Goal: Task Accomplishment & Management: Use online tool/utility

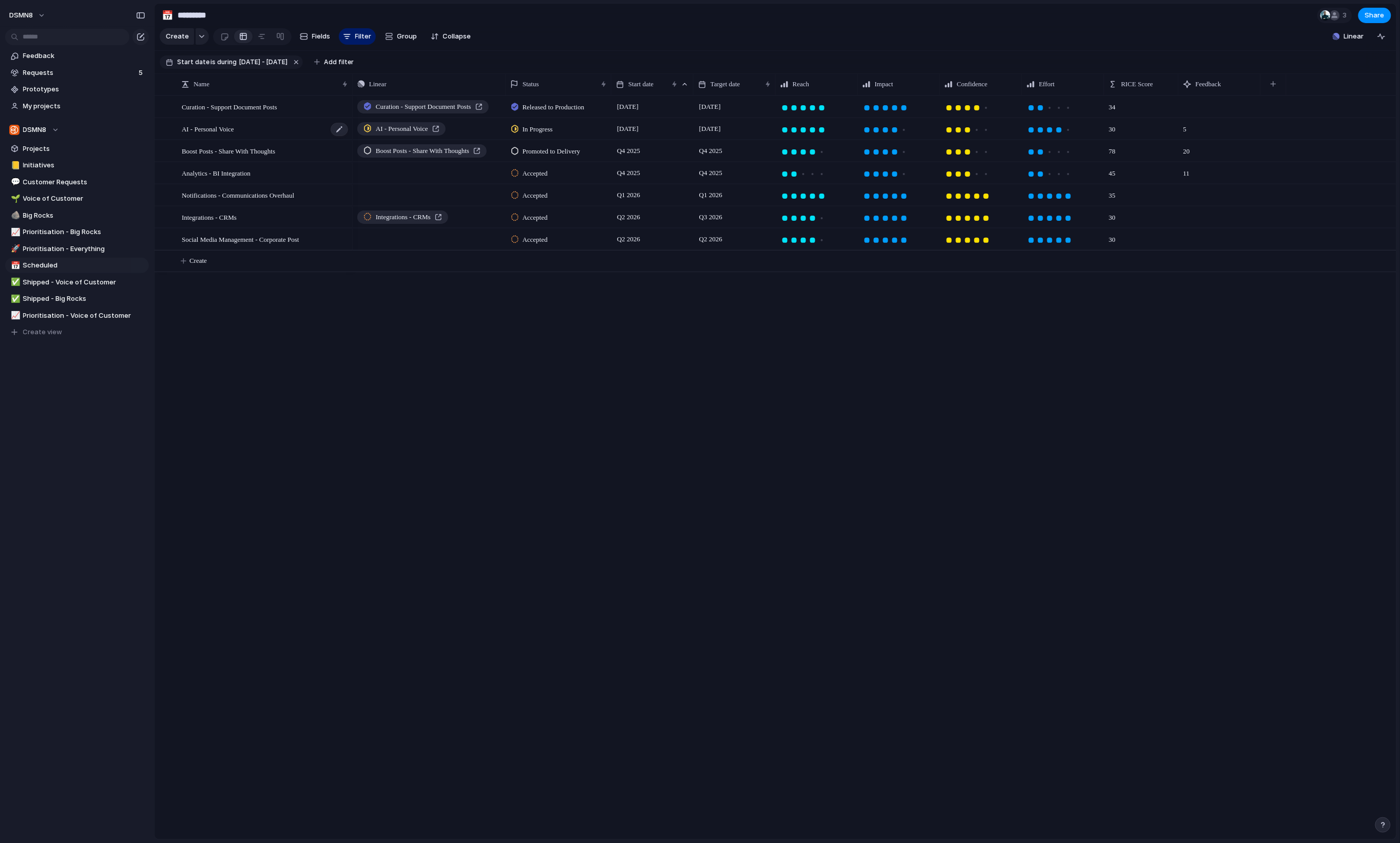
click at [264, 135] on div "AI - Personal Voice" at bounding box center [265, 129] width 167 height 21
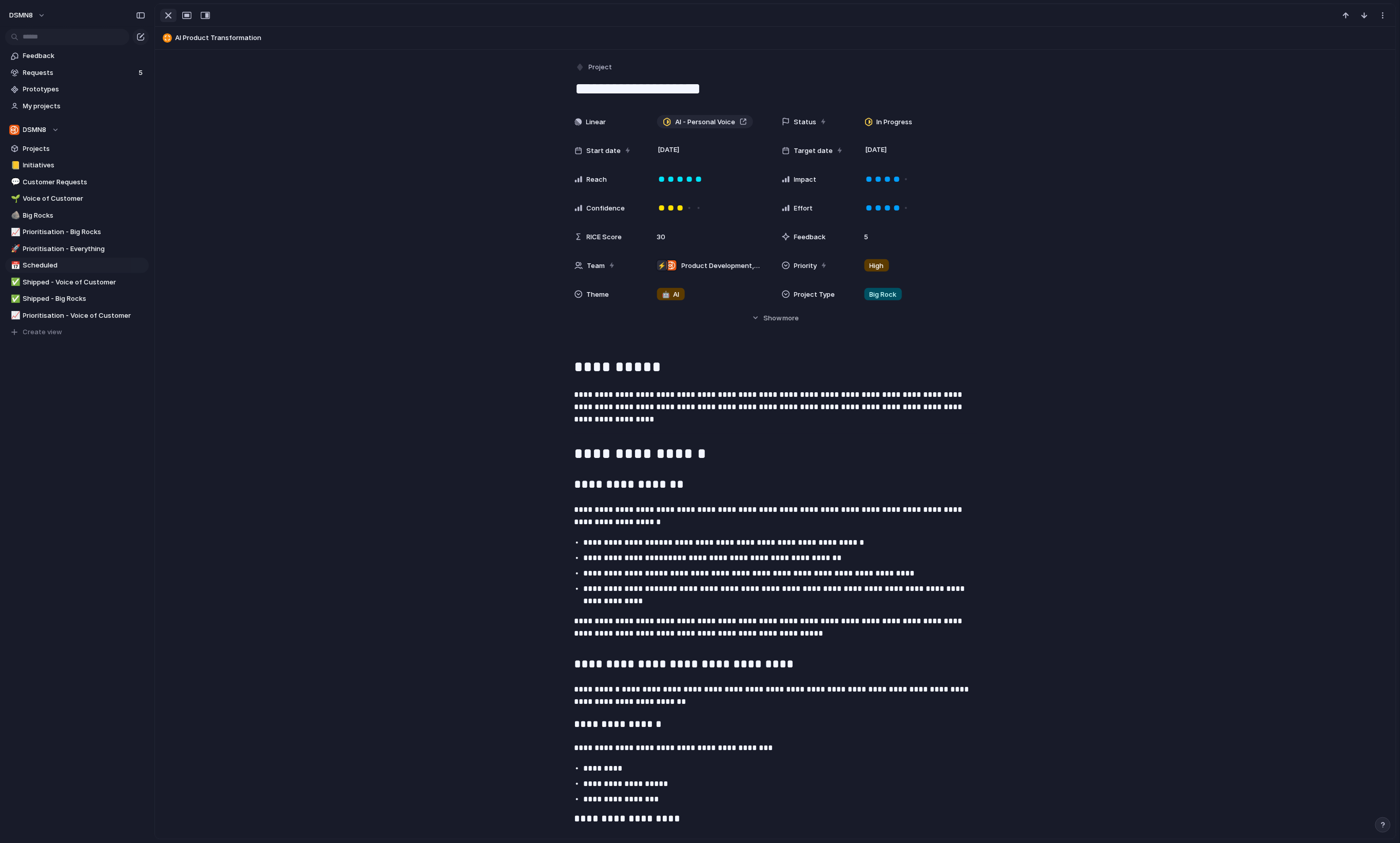
click at [164, 17] on div "button" at bounding box center [168, 15] width 12 height 12
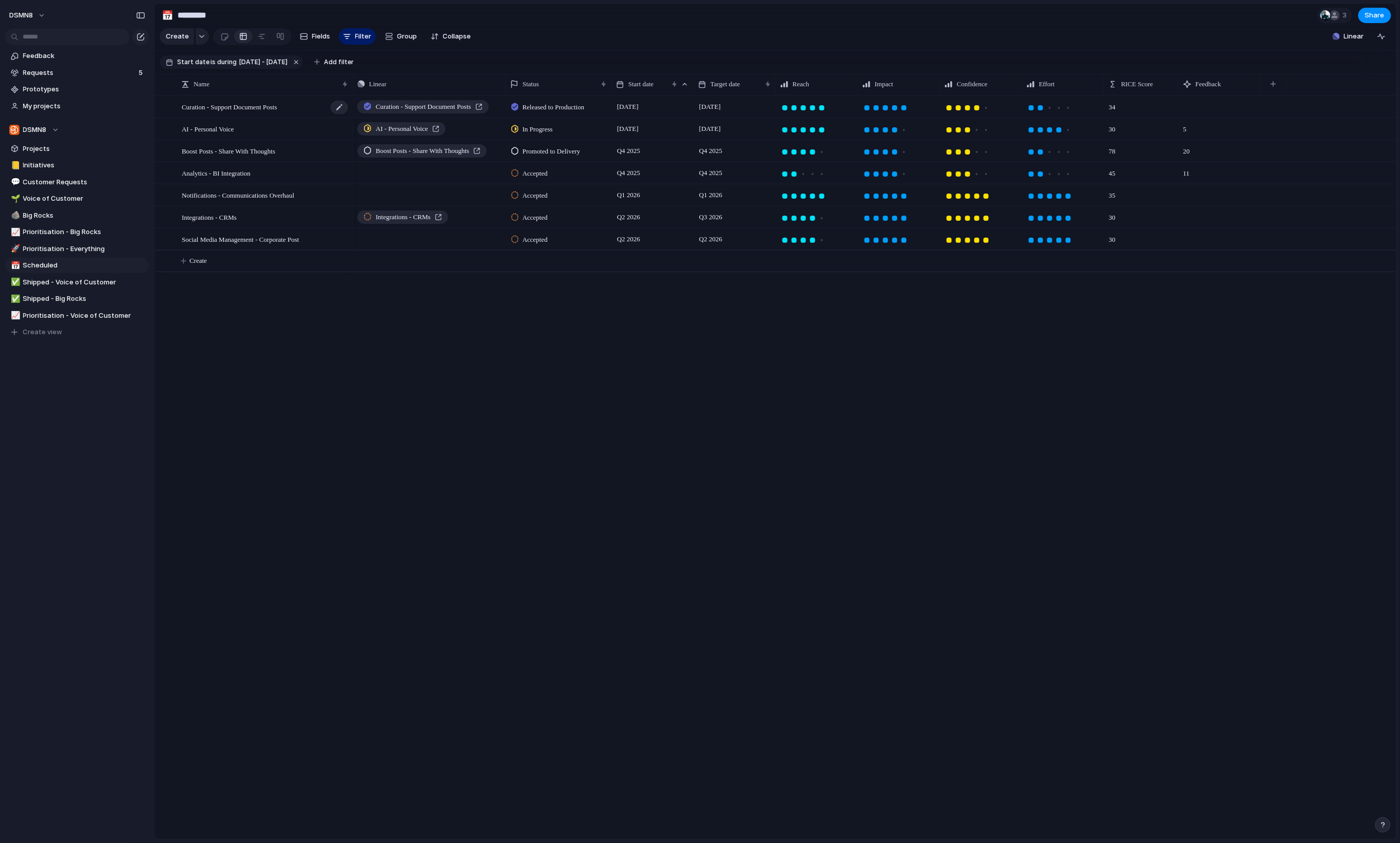
click at [236, 109] on span "Curation - Support Document Posts" at bounding box center [229, 106] width 95 height 12
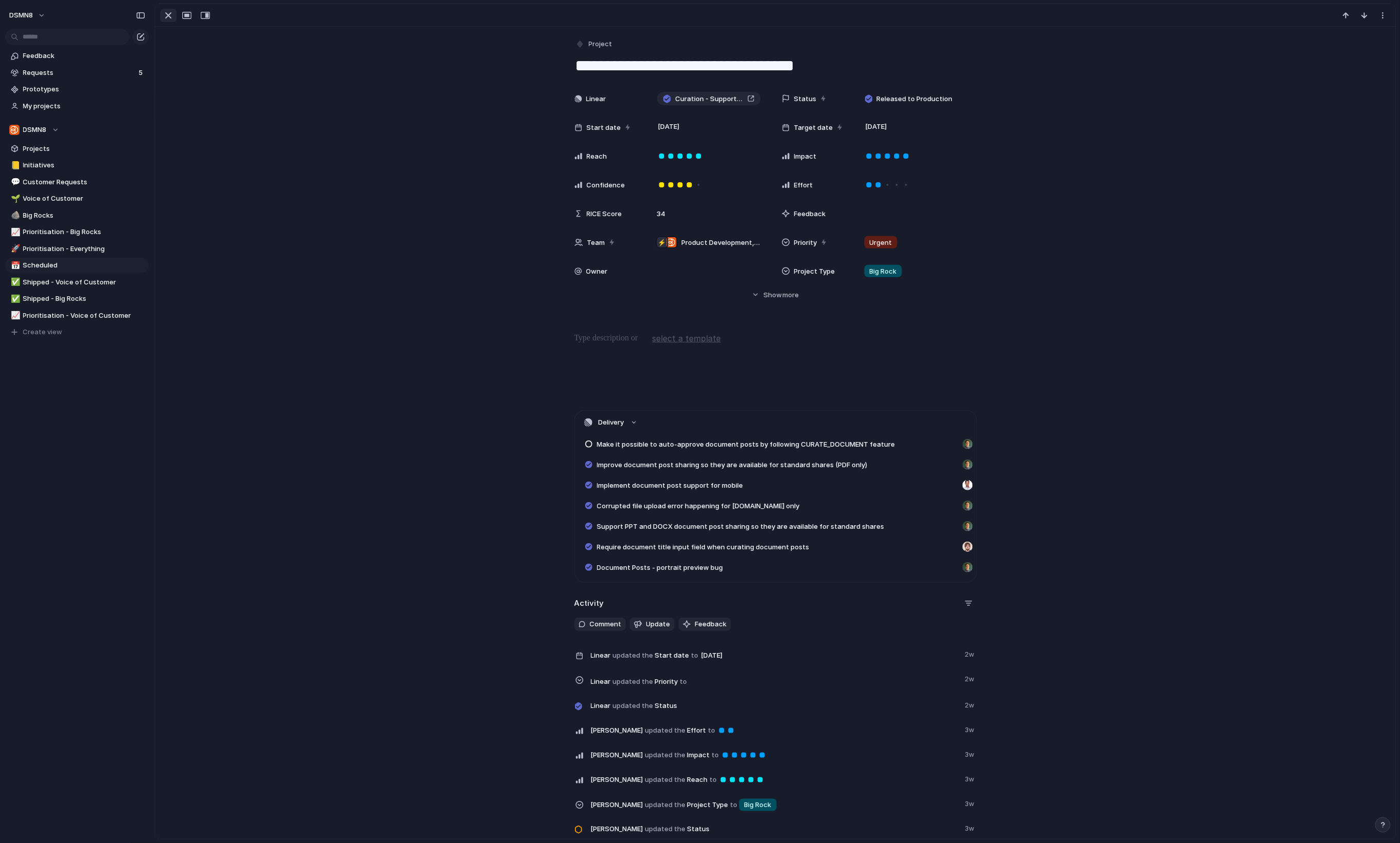
click at [168, 20] on div "button" at bounding box center [168, 15] width 12 height 12
